Goal: Information Seeking & Learning: Stay updated

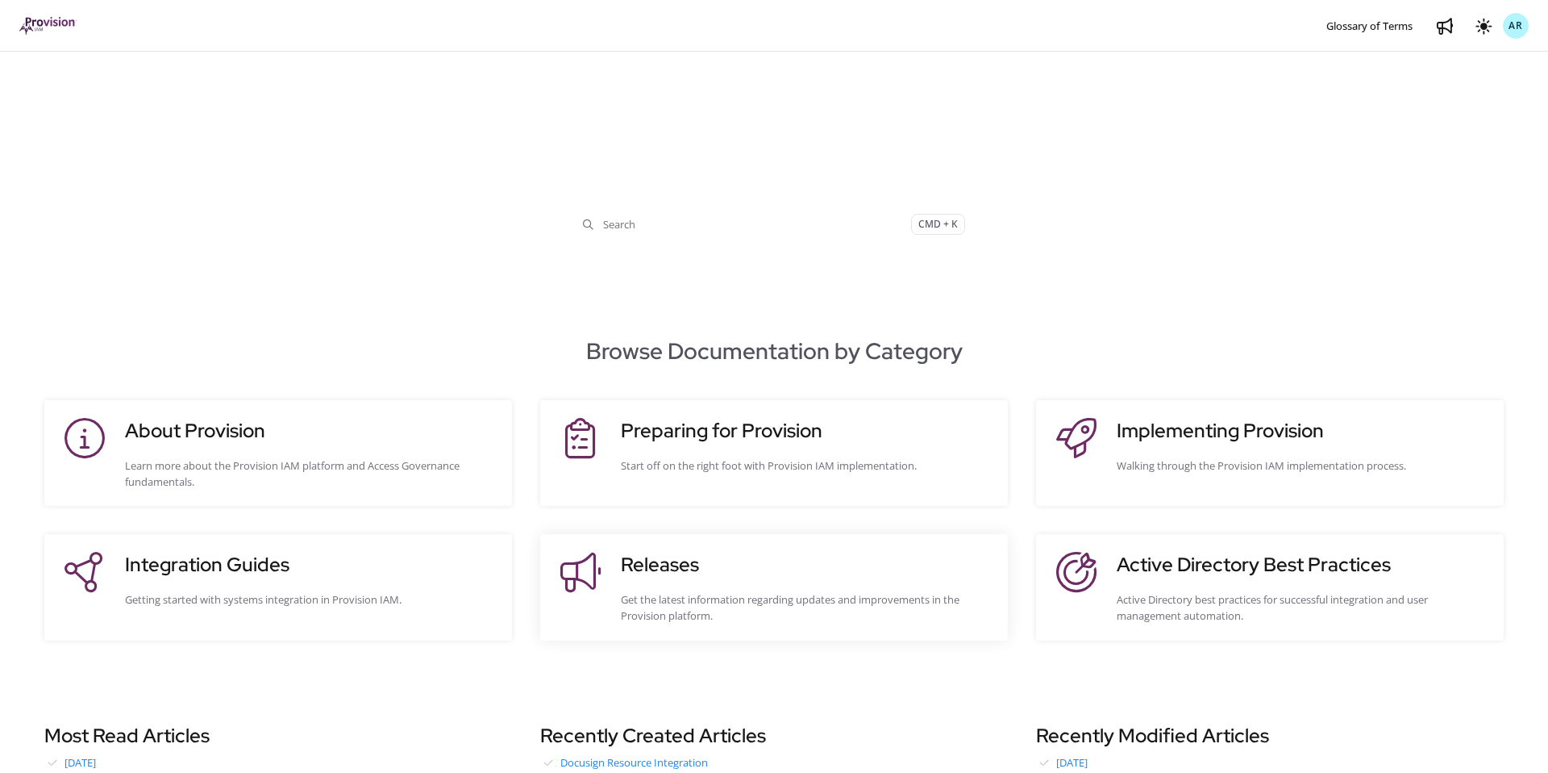
click at [781, 564] on h3 "Releases" at bounding box center [806, 564] width 371 height 29
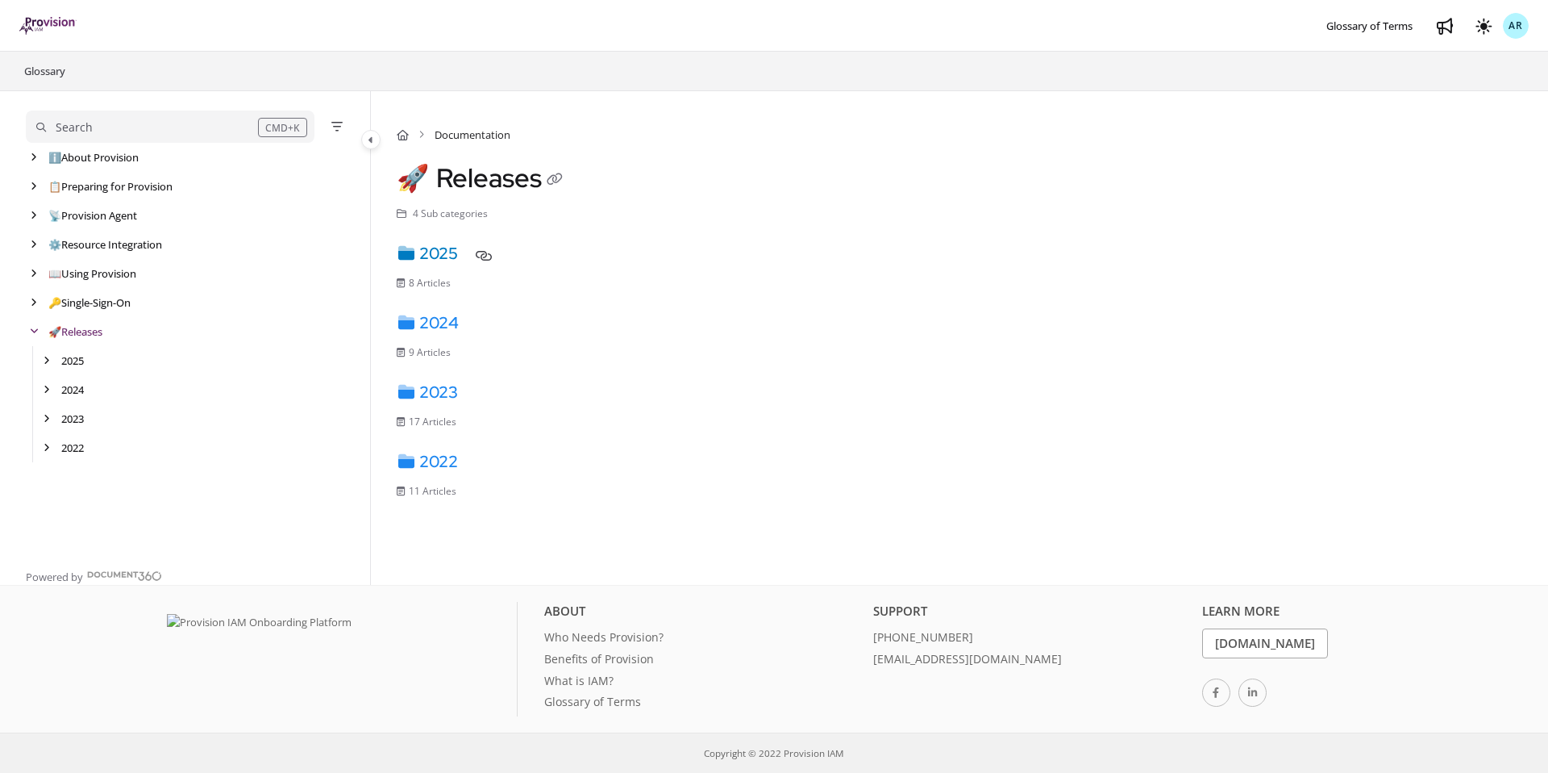
click at [458, 258] on link "2025" at bounding box center [427, 253] width 61 height 21
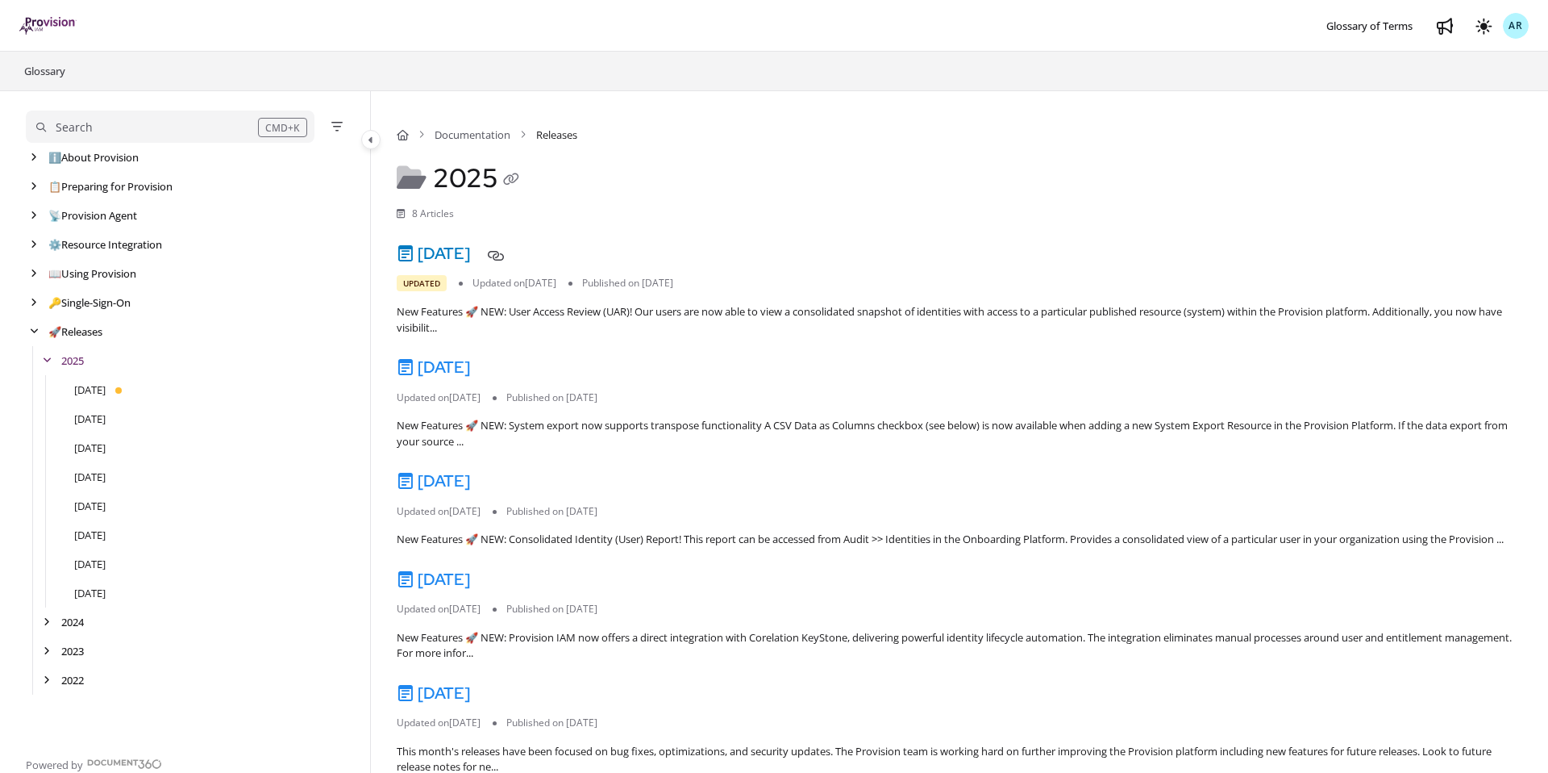
click at [470, 252] on link "[DATE]" at bounding box center [433, 253] width 73 height 21
